Goal: Transaction & Acquisition: Purchase product/service

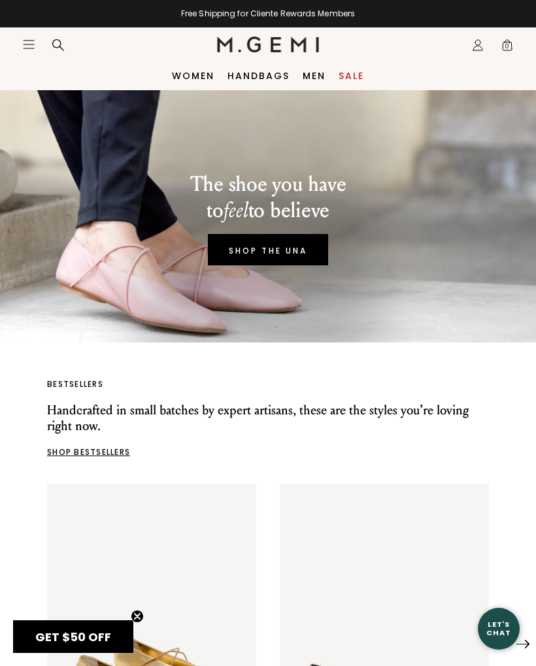
click at [30, 39] on icon "Icons/20x20/hamburger@2x" at bounding box center [28, 44] width 13 height 13
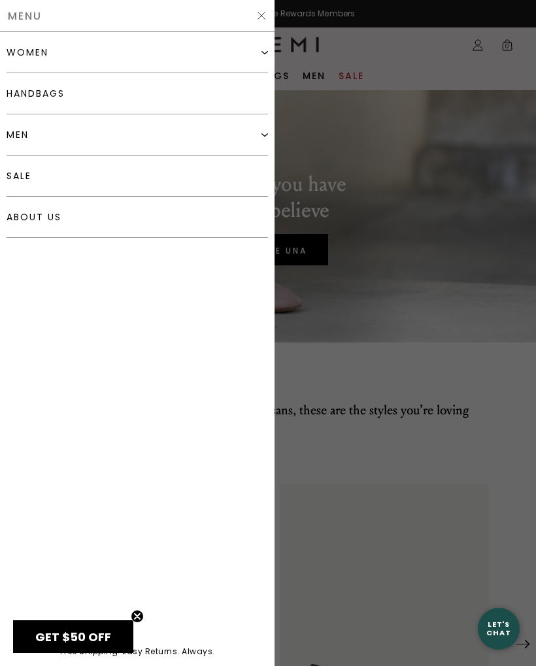
click at [263, 52] on img at bounding box center [264, 52] width 7 height 7
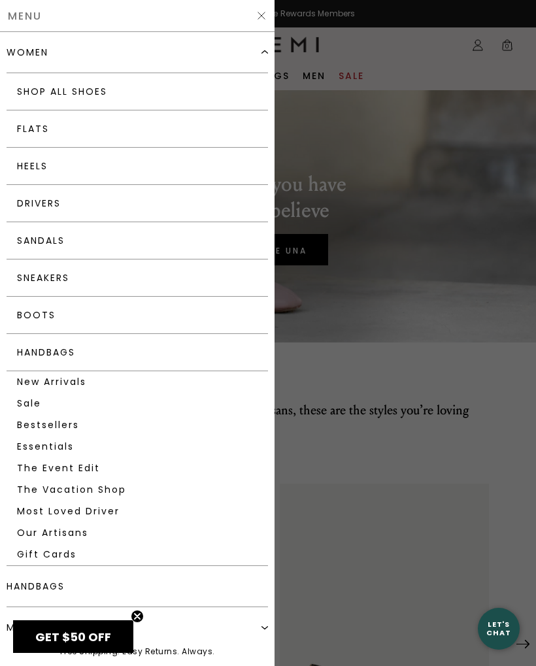
click at [158, 127] on link "Flats" at bounding box center [137, 128] width 261 height 37
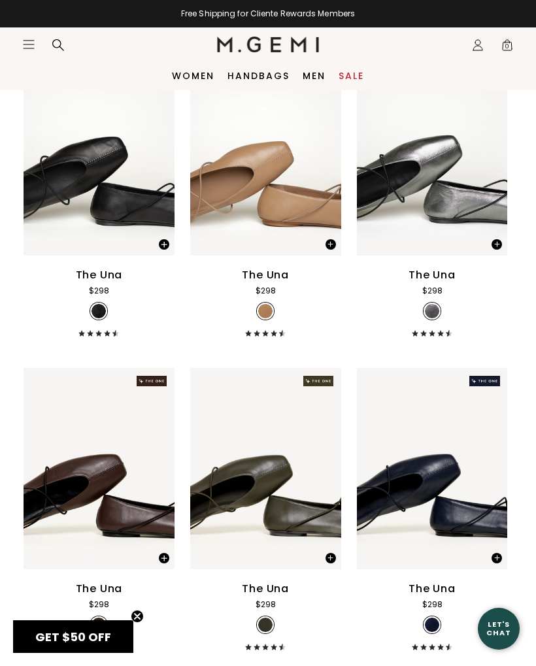
scroll to position [3283, 0]
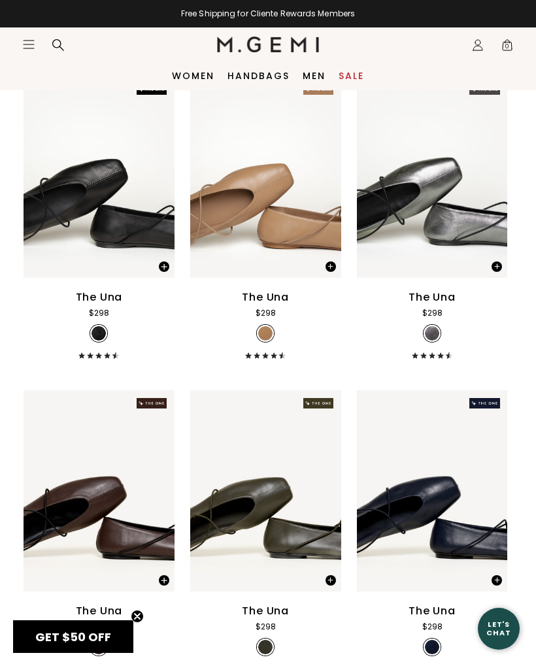
click at [24, 35] on nav "Icons/20x20/hamburger@2x Women Shop All Shoes New Arrivals Bestsellers Essentia…" at bounding box center [119, 44] width 195 height 34
click at [28, 39] on icon "Icons/20x20/hamburger@2x" at bounding box center [28, 44] width 13 height 13
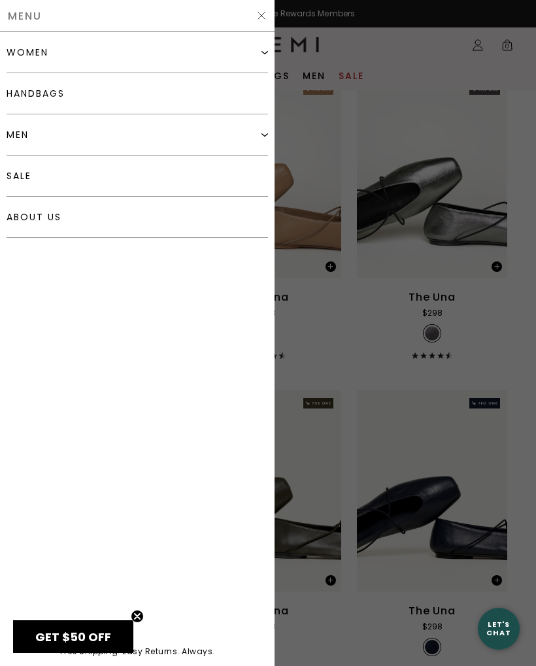
click at [101, 52] on div "women" at bounding box center [137, 52] width 261 height 41
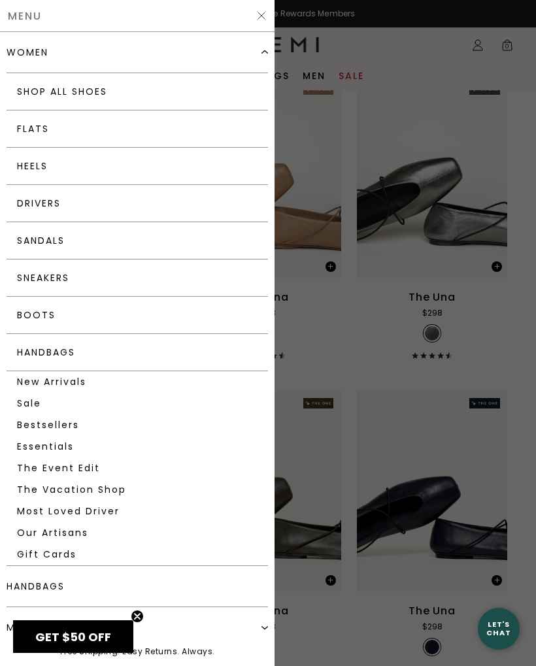
click at [99, 203] on link "Drivers" at bounding box center [137, 203] width 261 height 37
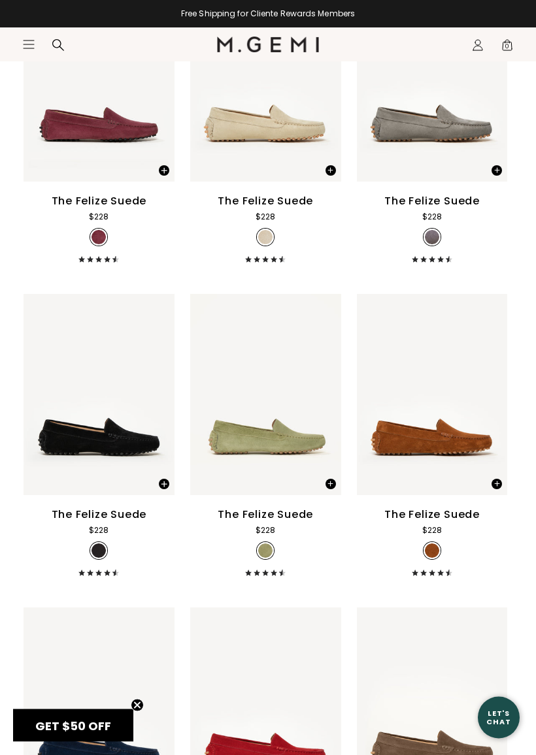
scroll to position [561, 0]
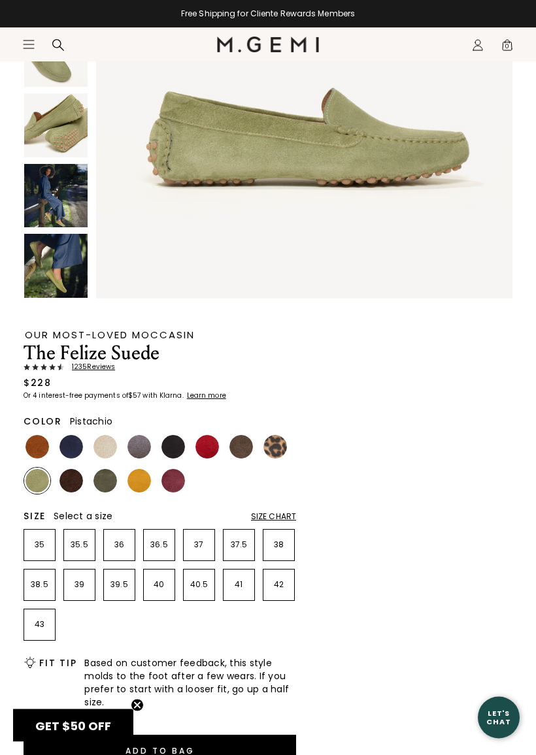
scroll to position [256, 0]
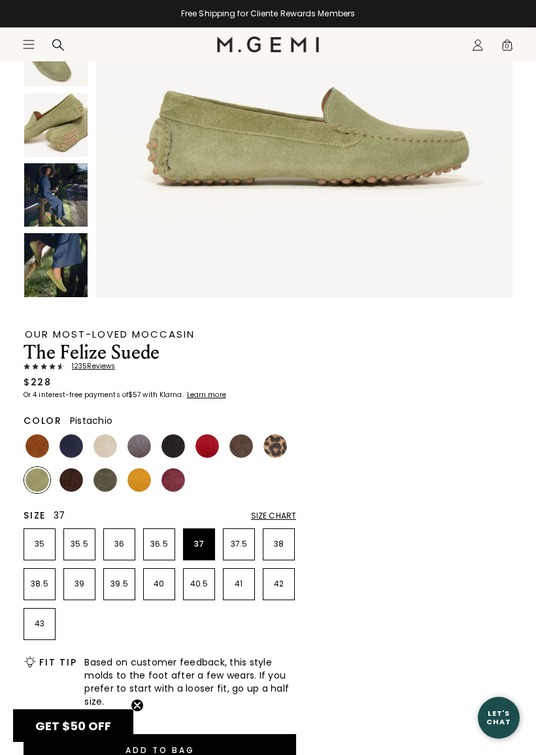
click at [205, 541] on p "37" at bounding box center [199, 544] width 31 height 10
click at [274, 455] on img at bounding box center [275, 447] width 24 height 24
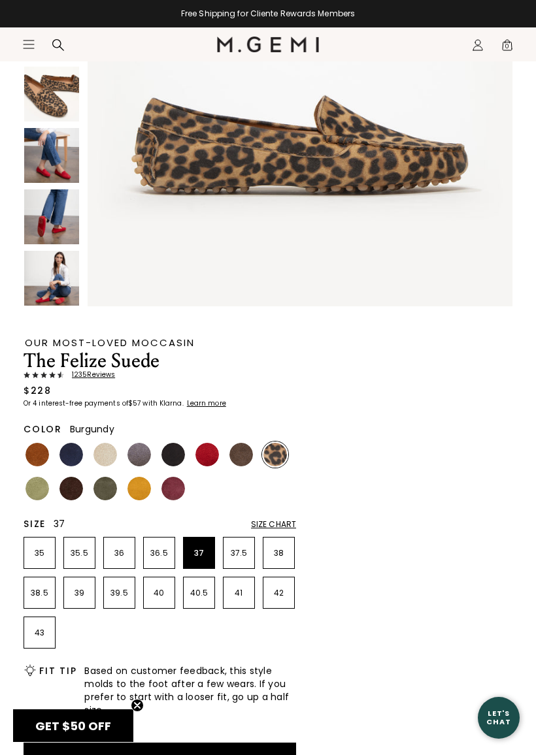
click at [178, 492] on img at bounding box center [173, 489] width 24 height 24
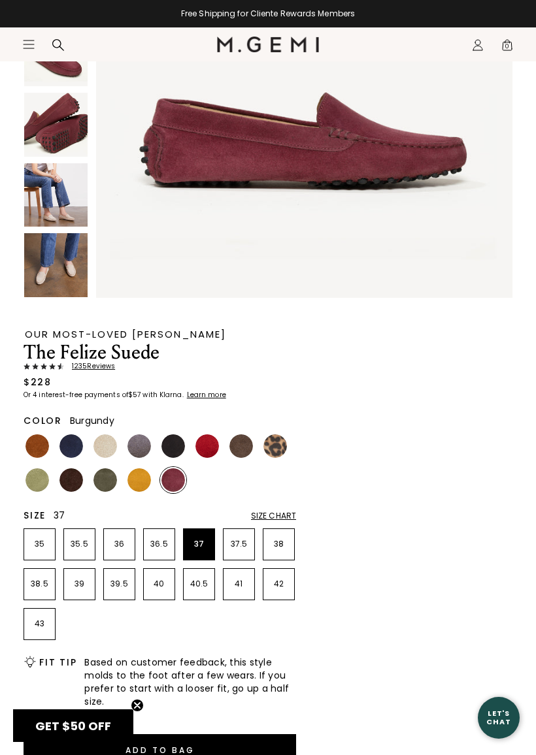
click at [137, 484] on img at bounding box center [139, 481] width 24 height 24
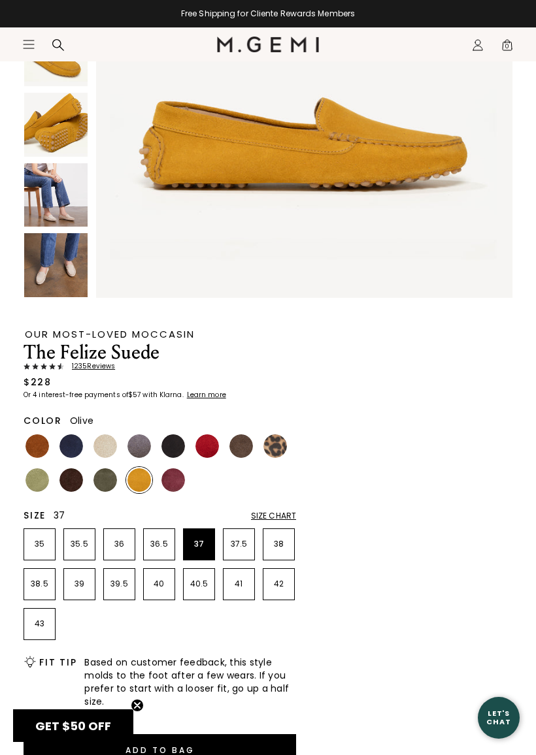
click at [108, 478] on img at bounding box center [105, 481] width 24 height 24
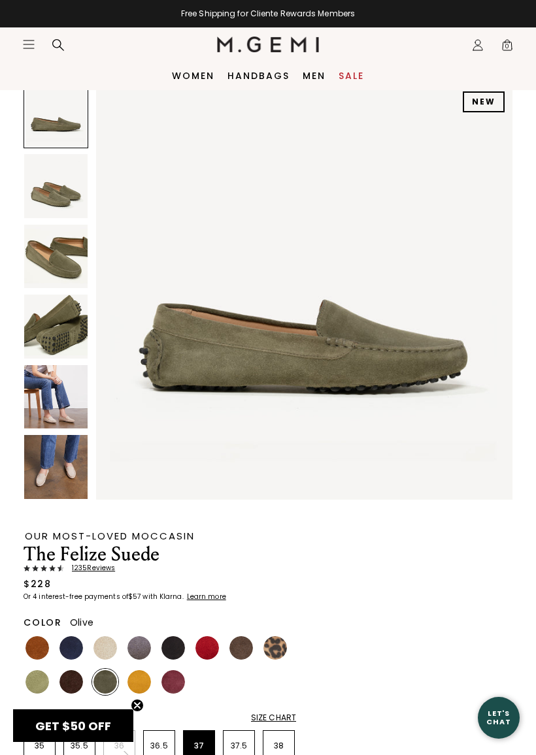
scroll to position [52, 0]
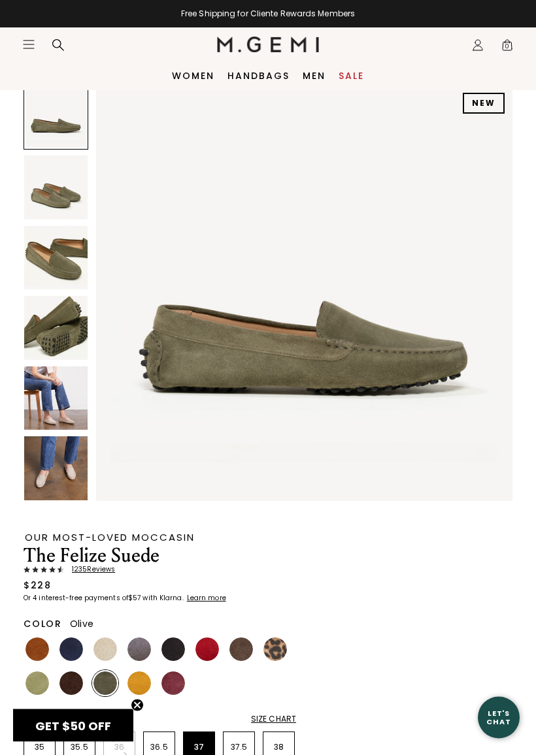
click at [58, 274] on img at bounding box center [55, 258] width 63 height 63
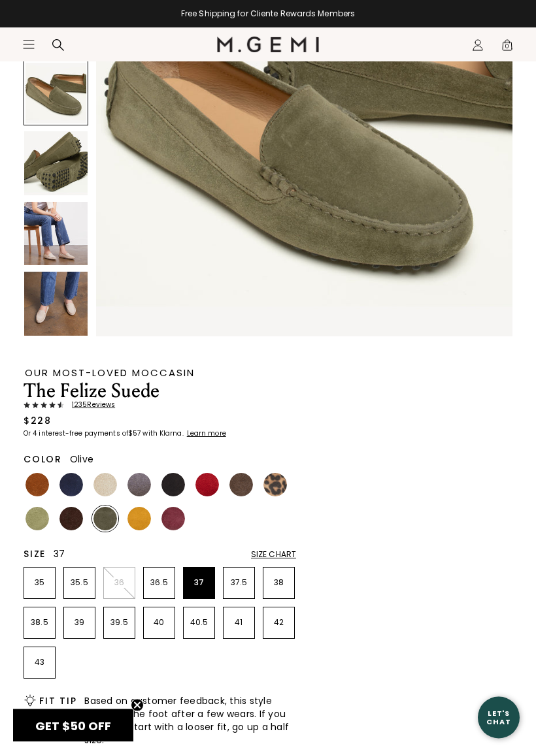
scroll to position [227, 0]
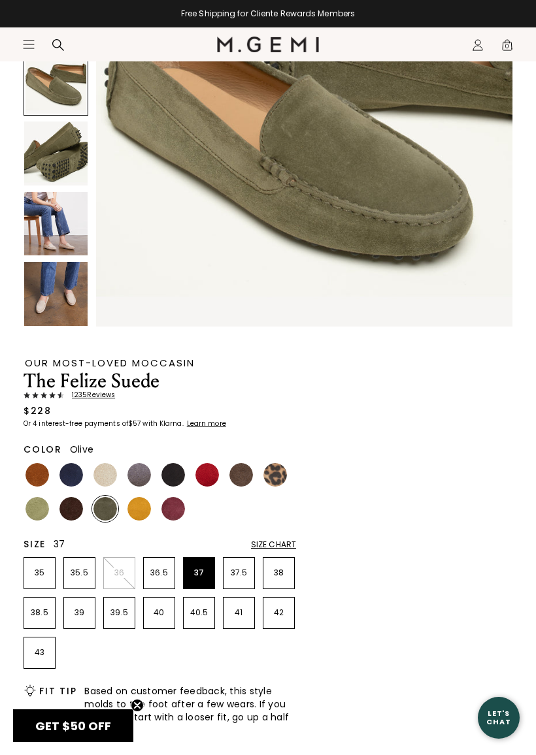
click at [142, 472] on img at bounding box center [139, 475] width 24 height 24
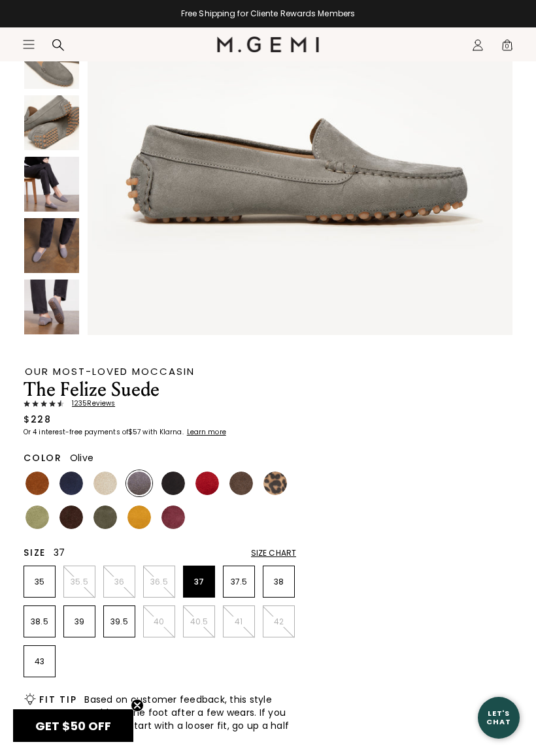
click at [107, 520] on img at bounding box center [105, 518] width 24 height 24
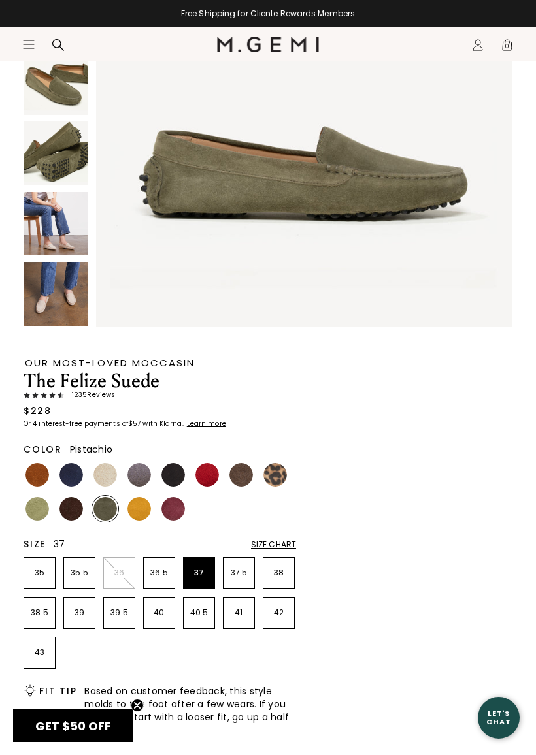
click at [44, 510] on img at bounding box center [37, 509] width 24 height 24
